Goal: Check status: Check status

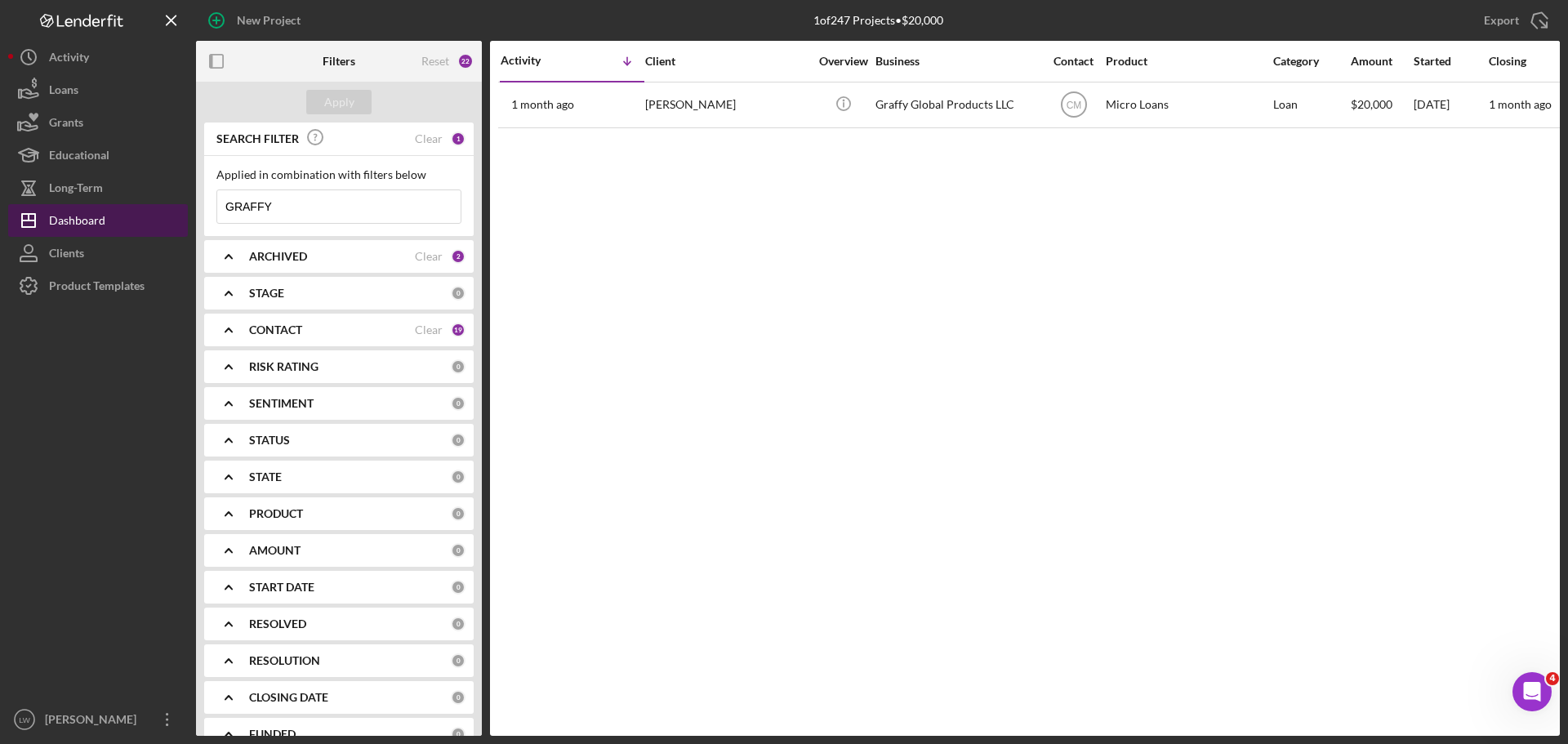
click at [40, 213] on icon "Icon/Dashboard" at bounding box center [28, 220] width 40 height 40
click at [423, 138] on div "Clear" at bounding box center [428, 139] width 28 height 13
click at [318, 199] on input at bounding box center [339, 207] width 244 height 32
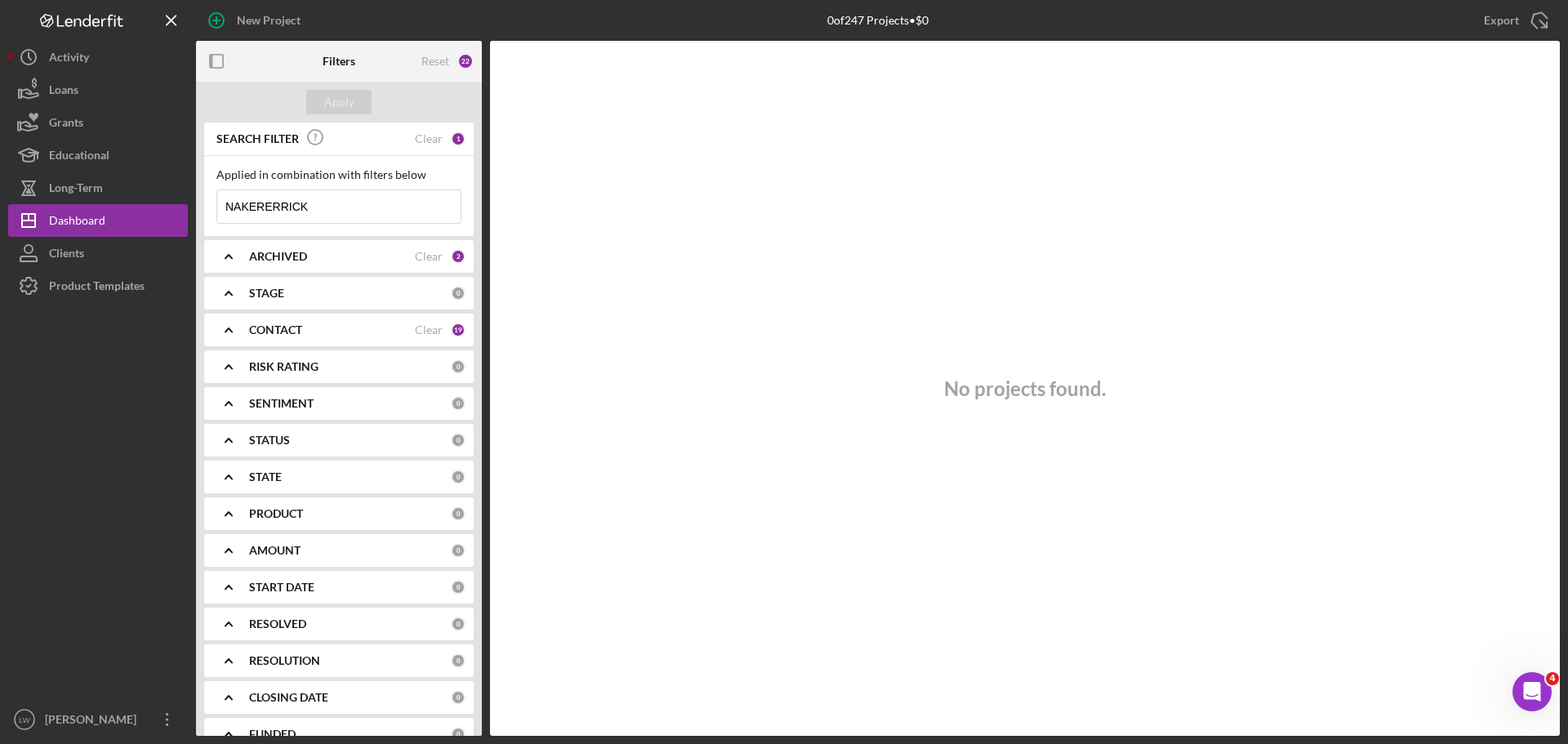
click at [298, 256] on b "ARCHIVED" at bounding box center [278, 256] width 58 height 13
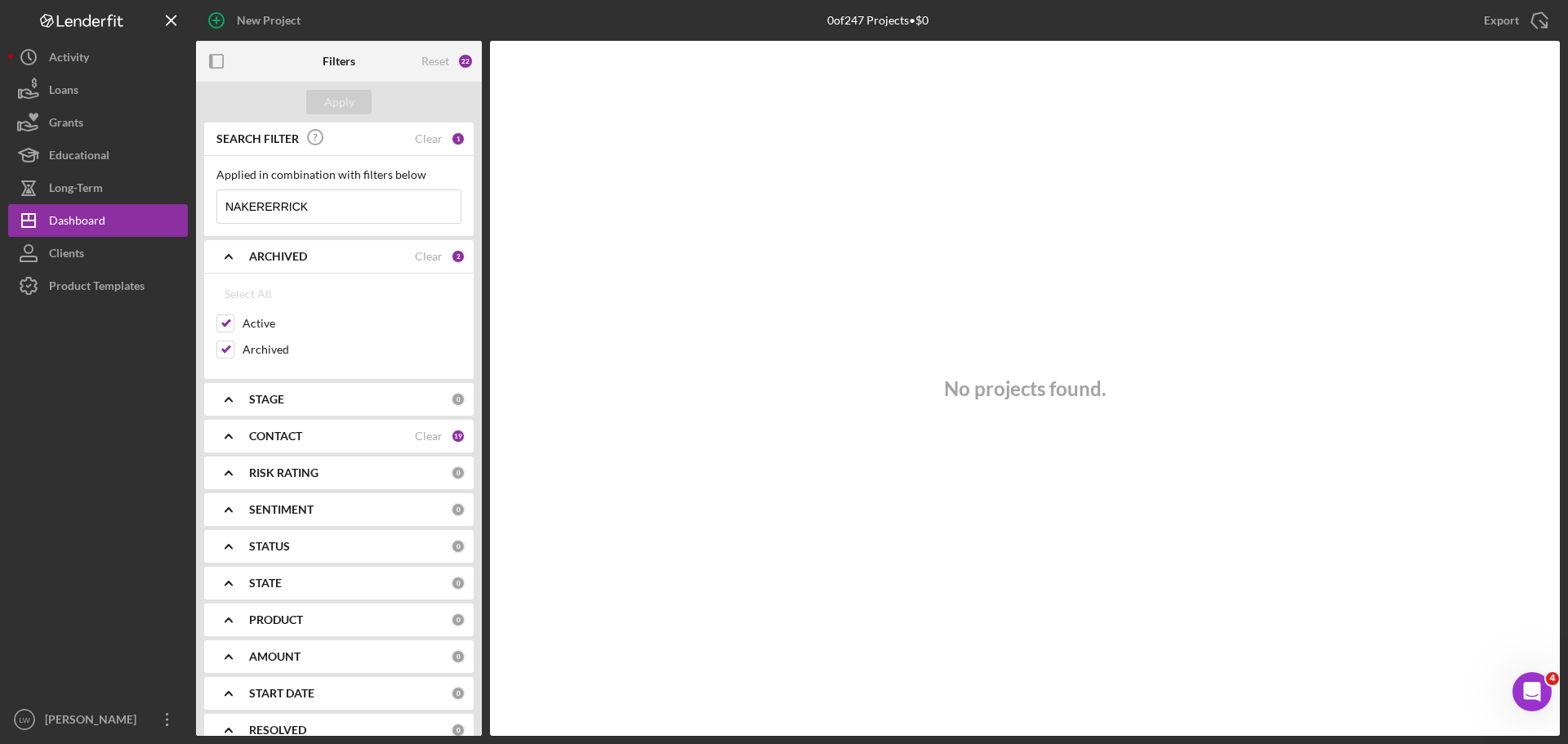
click at [298, 256] on b "ARCHIVED" at bounding box center [278, 256] width 58 height 13
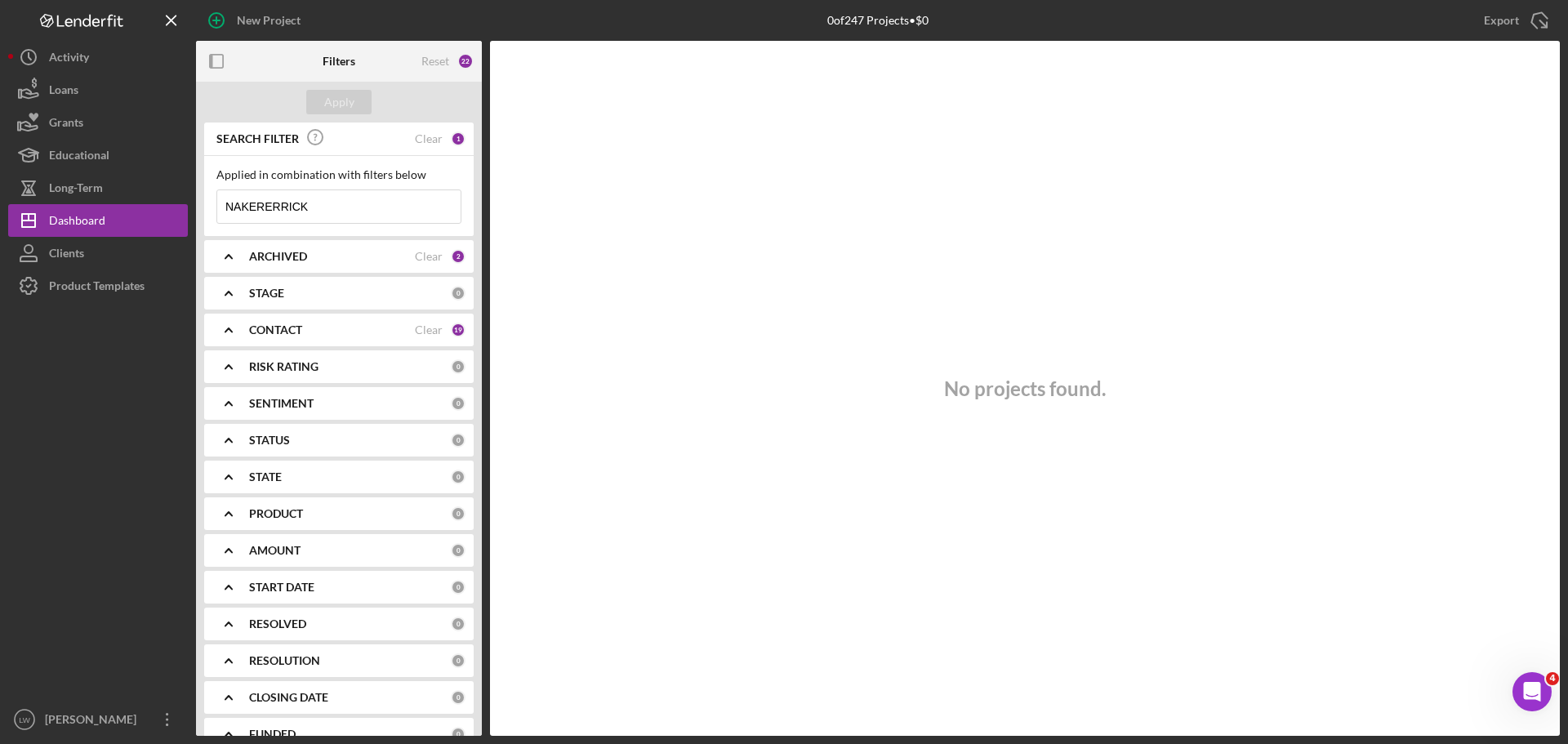
click at [271, 318] on div "CONTACT Clear 19" at bounding box center [357, 330] width 217 height 32
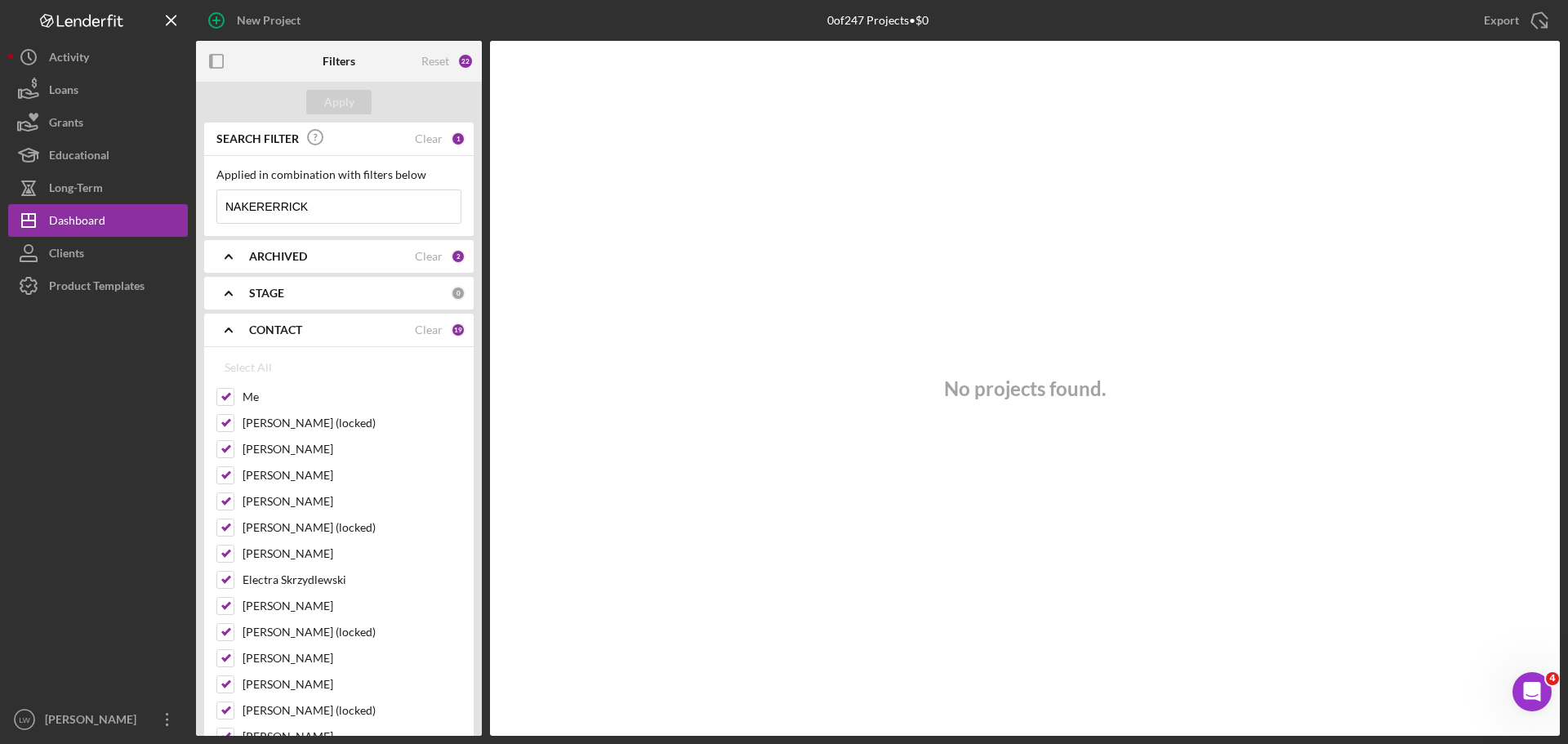
click at [354, 204] on input "NAKERERRICK" at bounding box center [339, 207] width 244 height 32
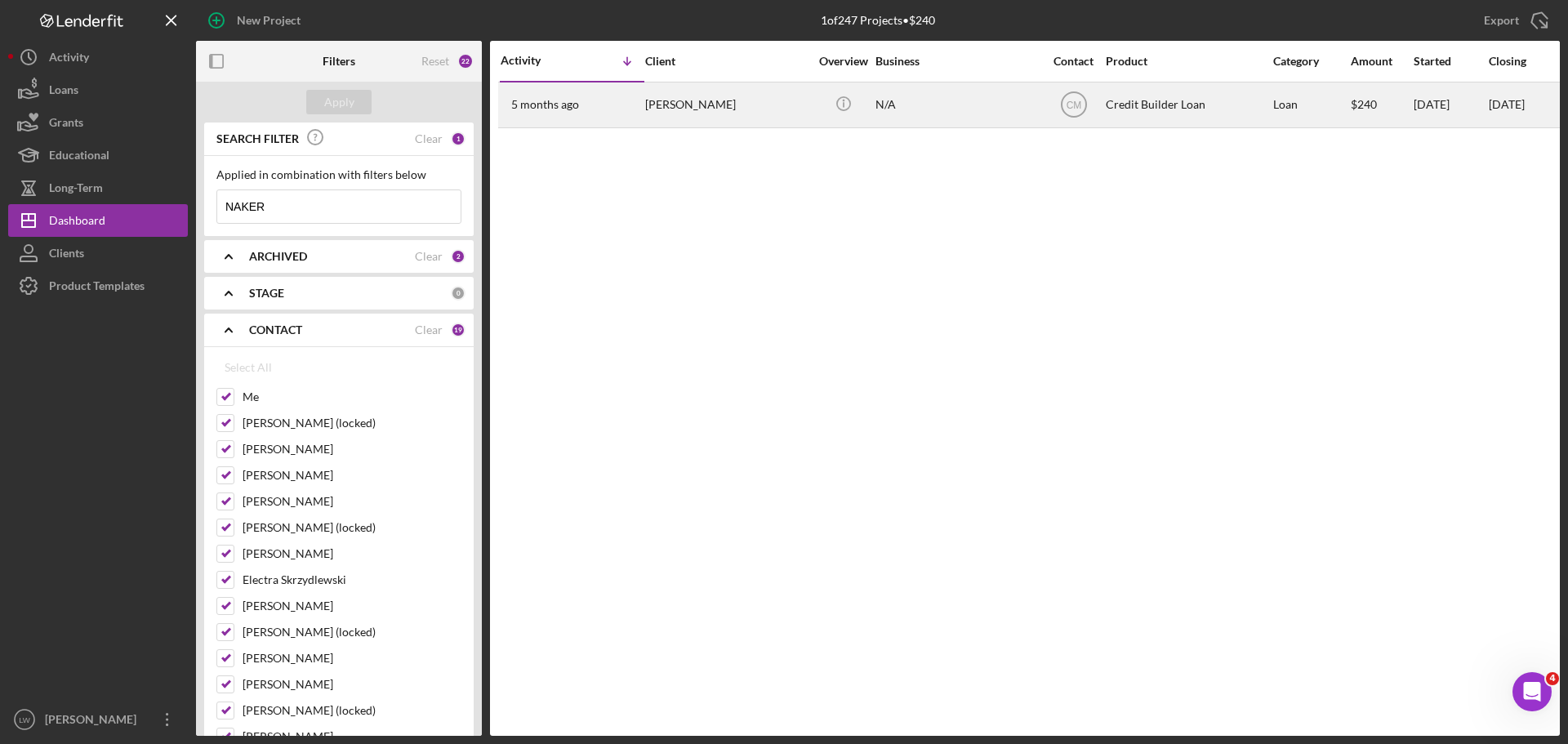
type input "NAKER"
click at [711, 98] on div "Nakerrick Mosby" at bounding box center [727, 105] width 164 height 43
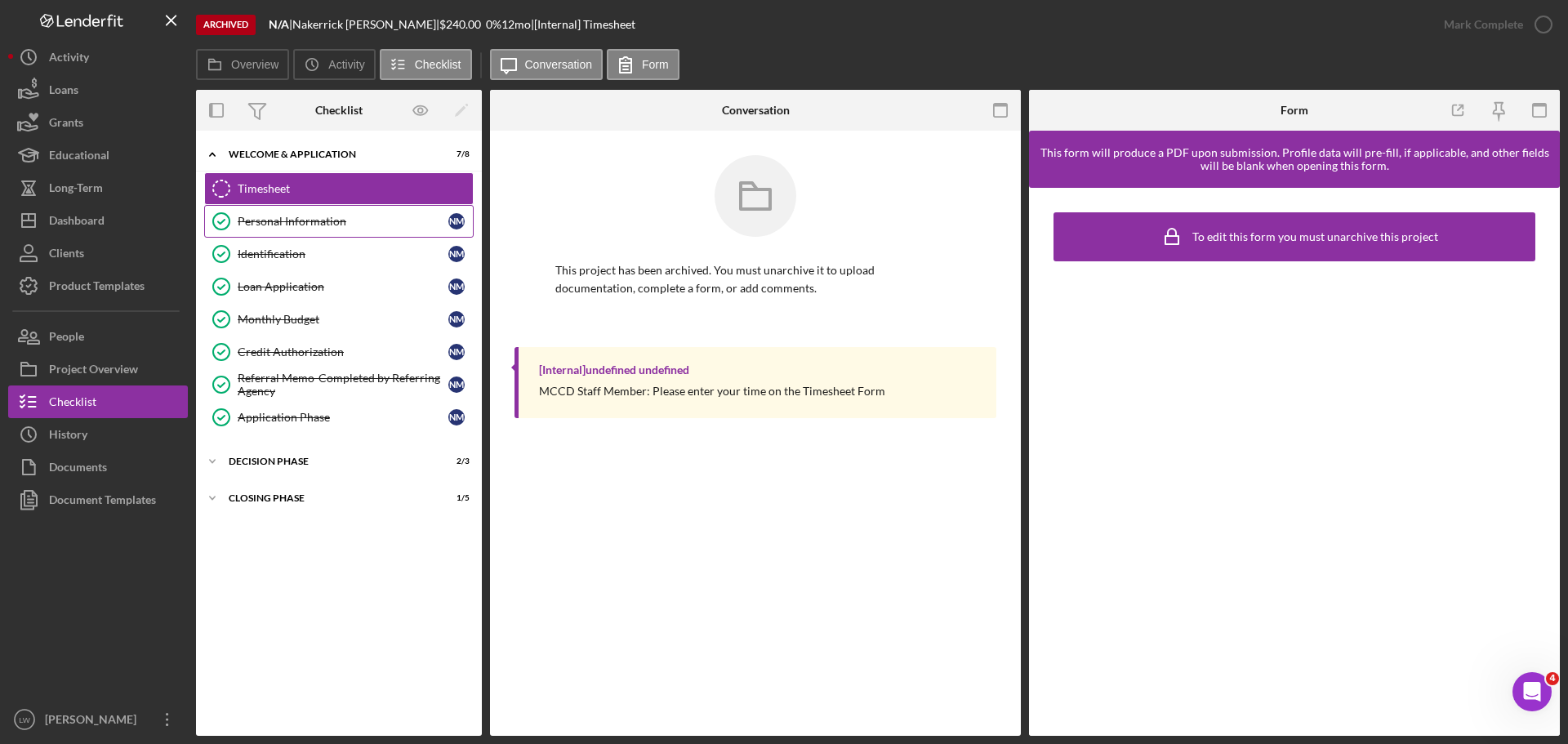
click at [266, 220] on div "Personal Information" at bounding box center [343, 221] width 211 height 13
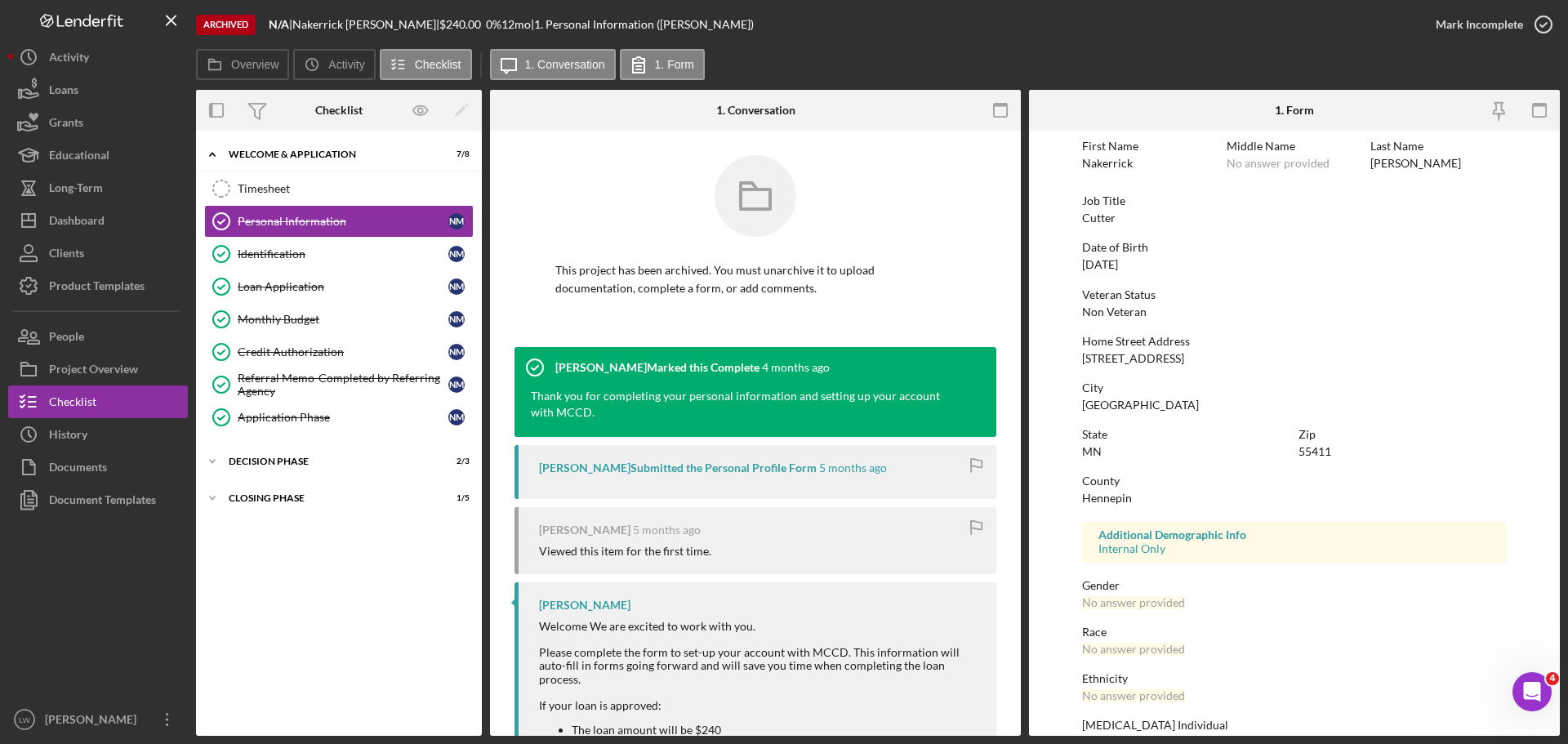
scroll to position [157, 0]
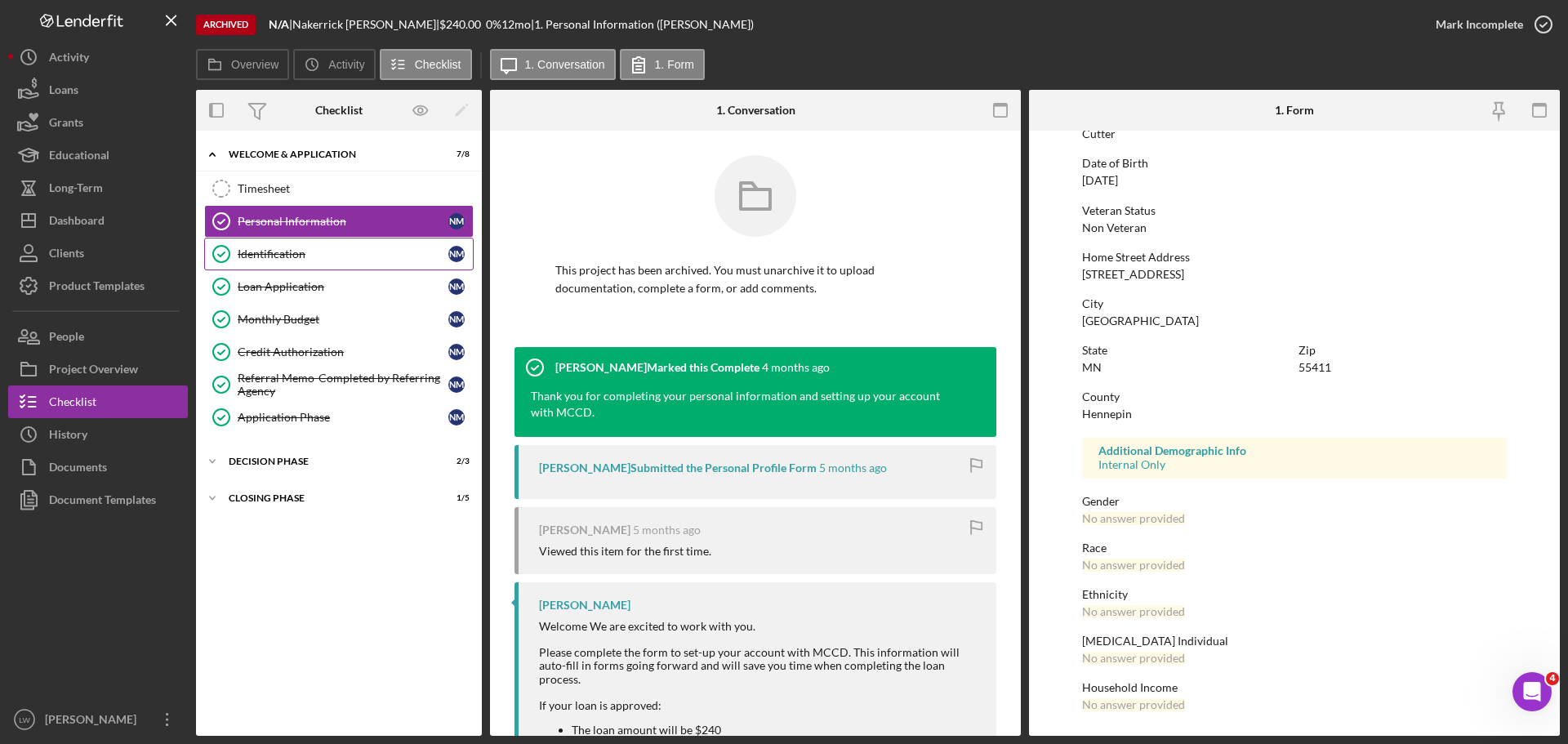
click at [293, 253] on div "Identification" at bounding box center [343, 254] width 211 height 13
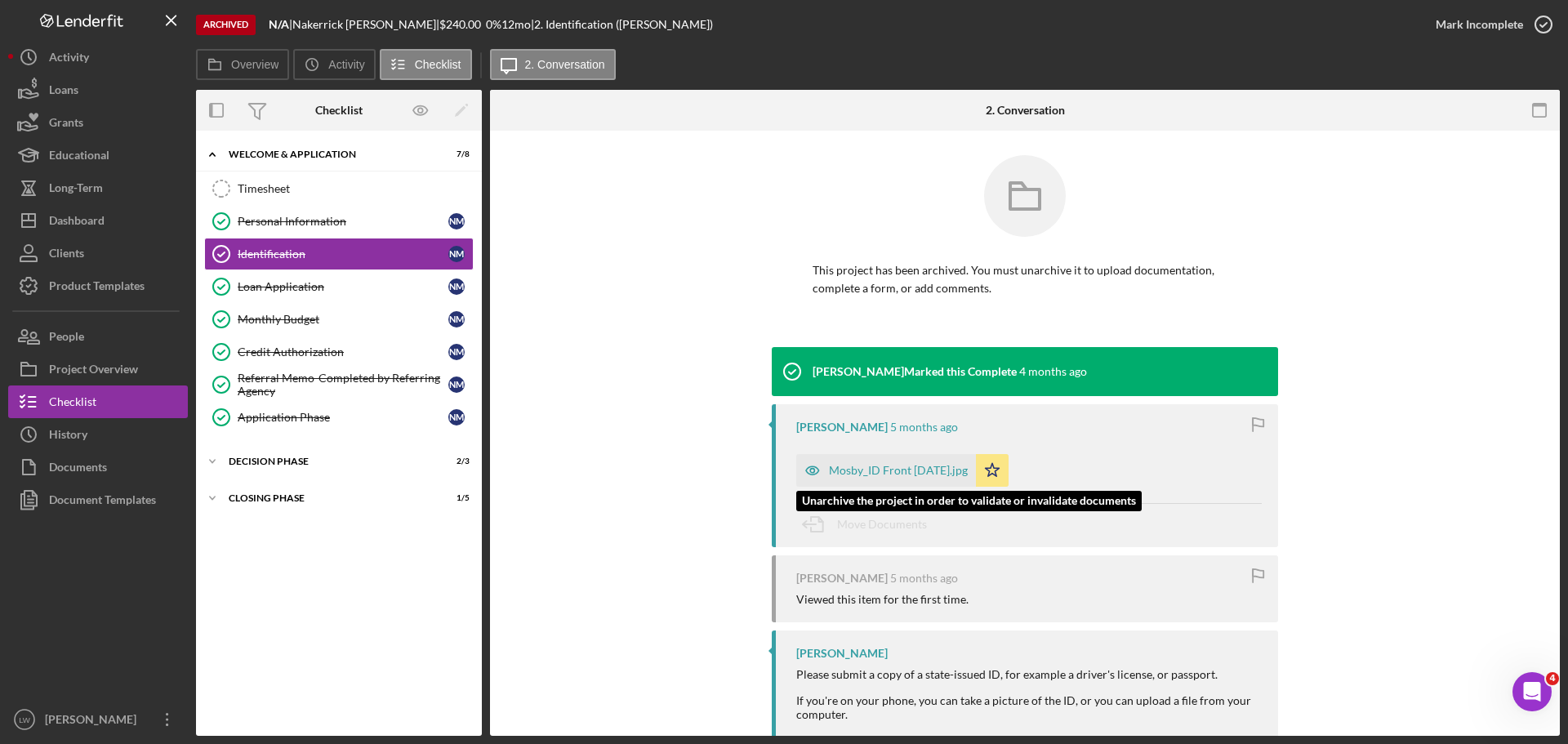
click at [868, 471] on div "Mosby_ID Front 4.9.2025.jpg" at bounding box center [899, 471] width 139 height 13
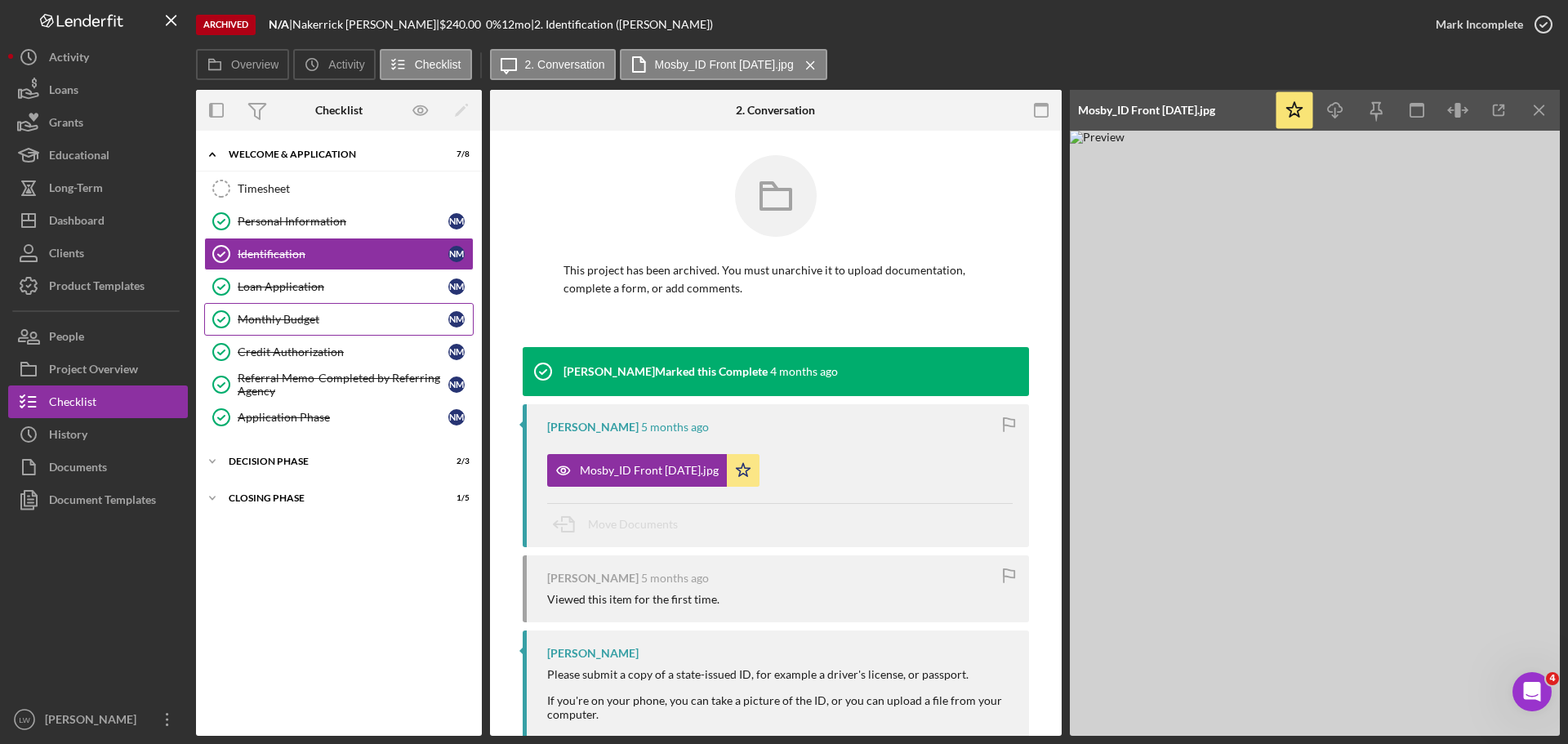
click at [262, 322] on div "Monthly Budget" at bounding box center [343, 319] width 211 height 13
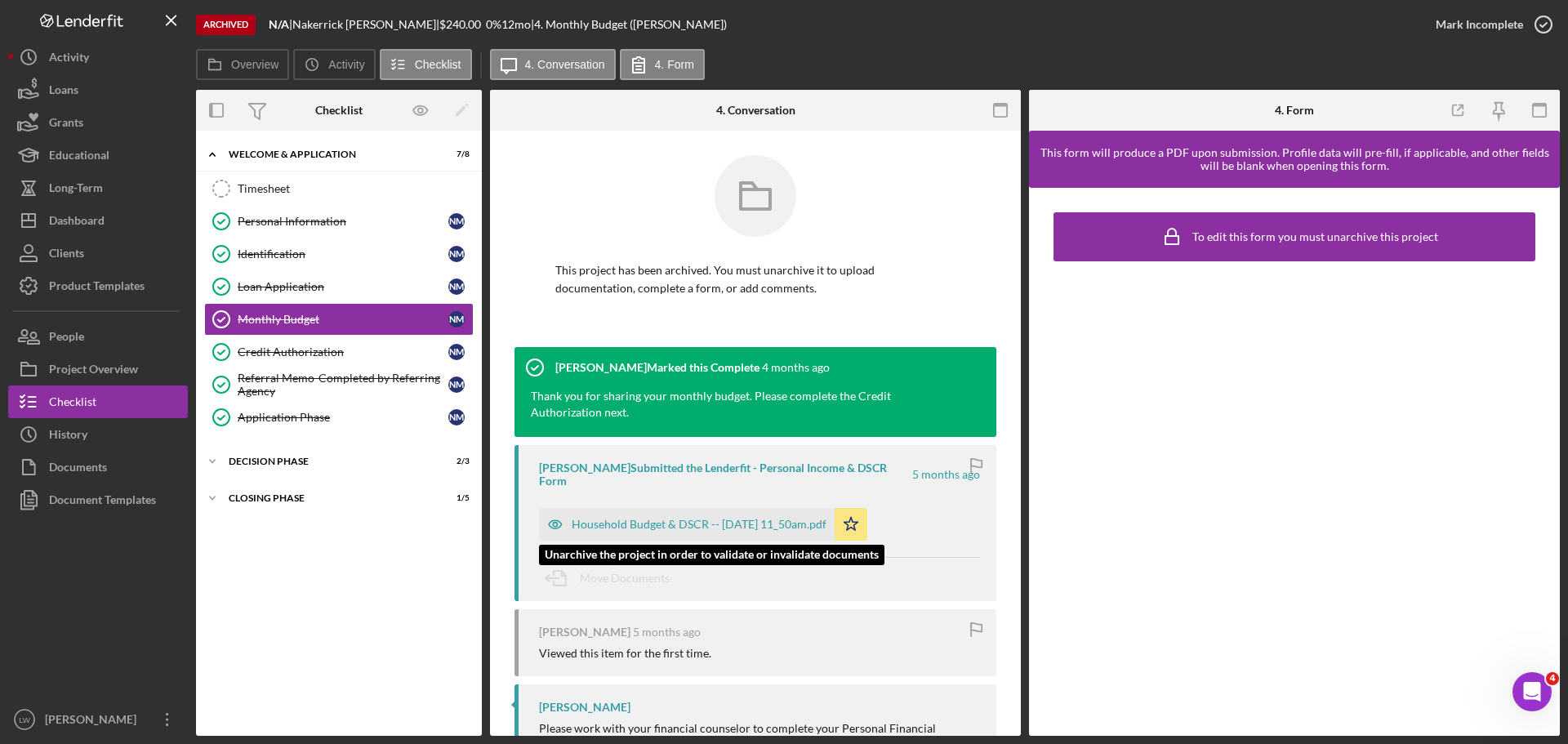
click at [659, 515] on div "Household Budget & DSCR -- 2025-04-09 11_50am.pdf" at bounding box center [686, 524] width 296 height 32
